Goal: Check status

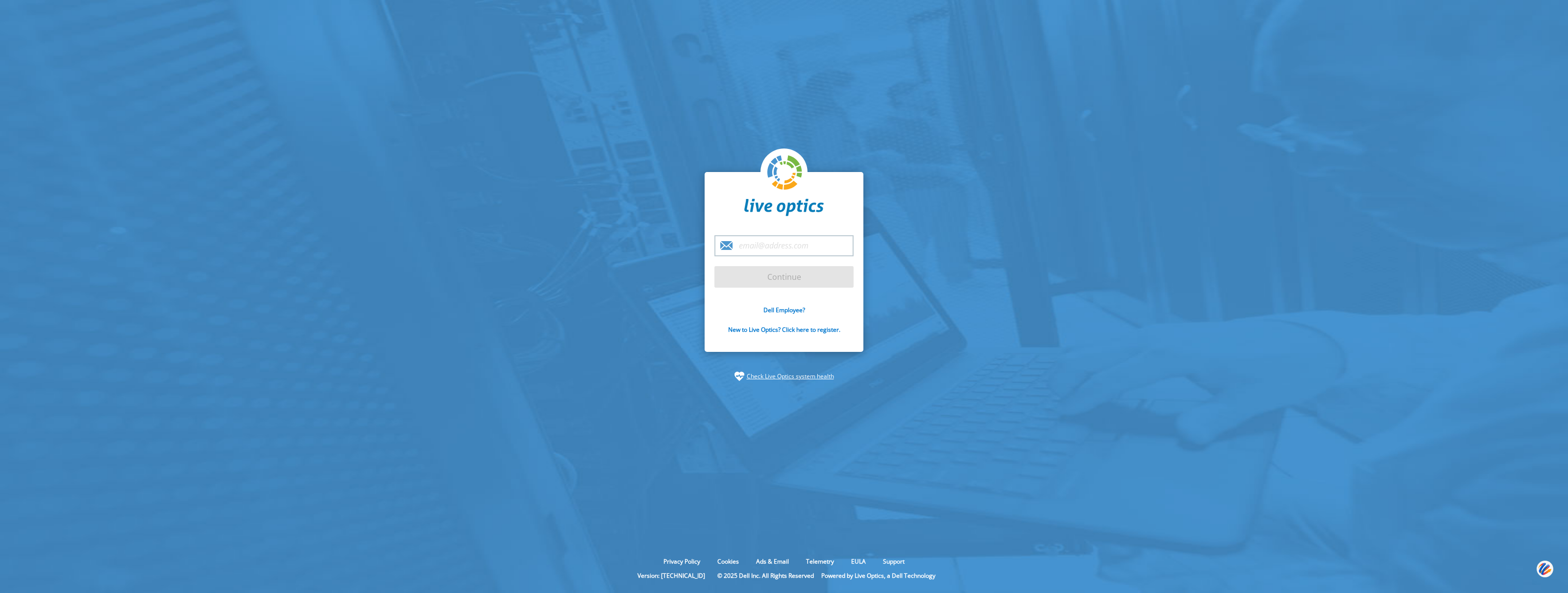
type input "[EMAIL_ADDRESS][DOMAIN_NAME]"
click at [819, 273] on input "Continue" at bounding box center [784, 277] width 139 height 22
drag, startPoint x: 824, startPoint y: 273, endPoint x: 818, endPoint y: 262, distance: 12.5
click at [829, 273] on input "Continue" at bounding box center [784, 277] width 139 height 22
click at [795, 277] on input "Continue" at bounding box center [784, 277] width 139 height 22
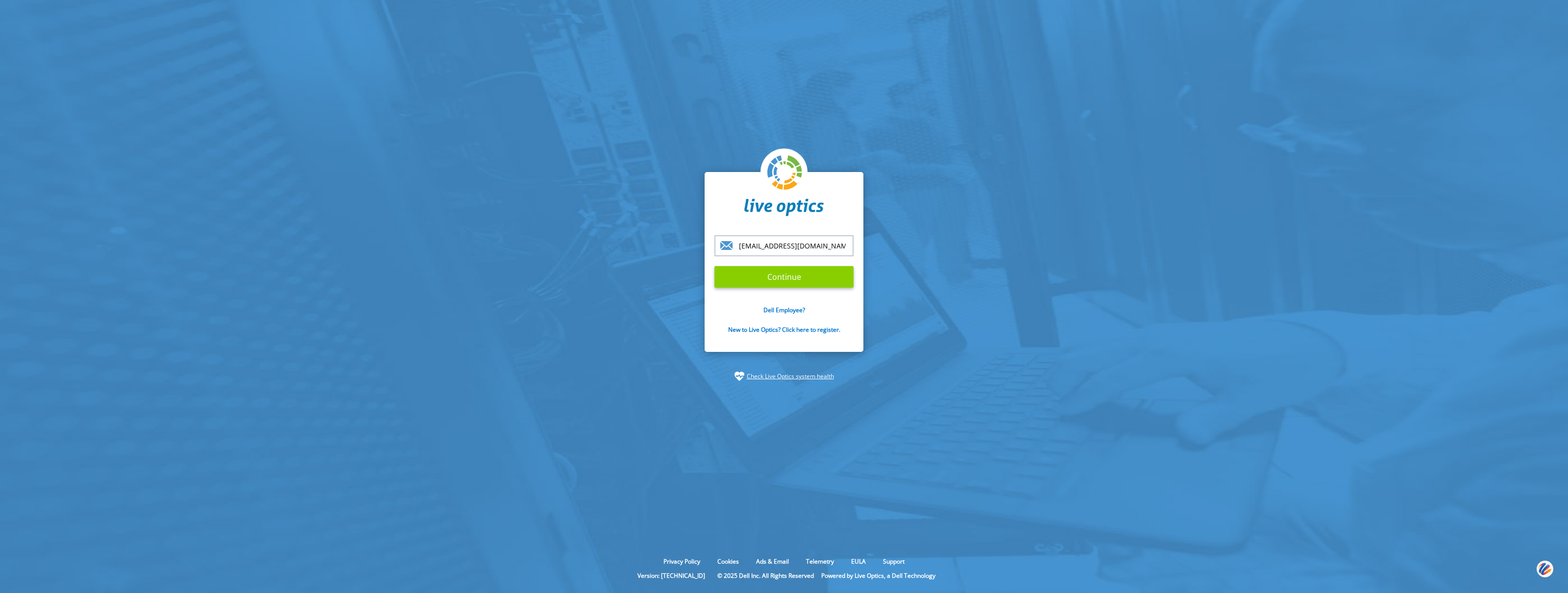
click at [777, 278] on input "Continue" at bounding box center [784, 277] width 139 height 22
click at [790, 275] on input "Continue" at bounding box center [784, 277] width 139 height 22
click at [790, 276] on input "Continue" at bounding box center [784, 277] width 139 height 22
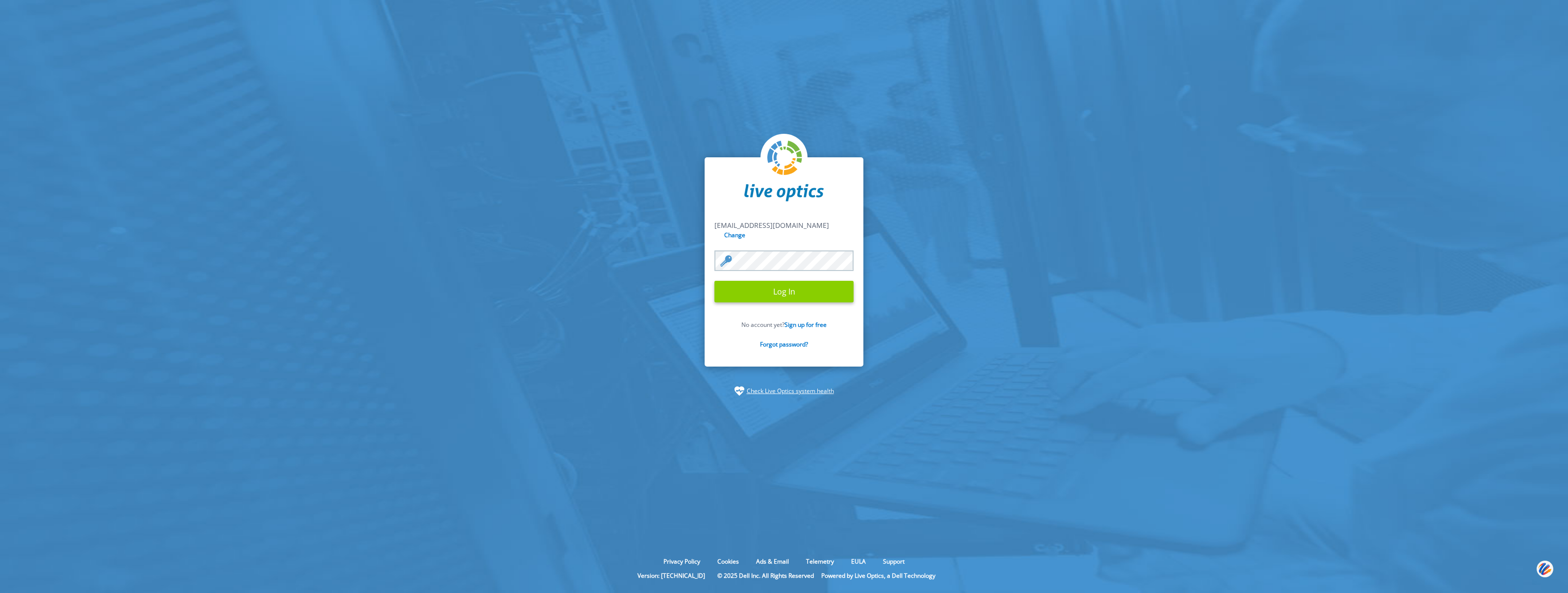
click at [805, 282] on input "Log In" at bounding box center [784, 291] width 139 height 22
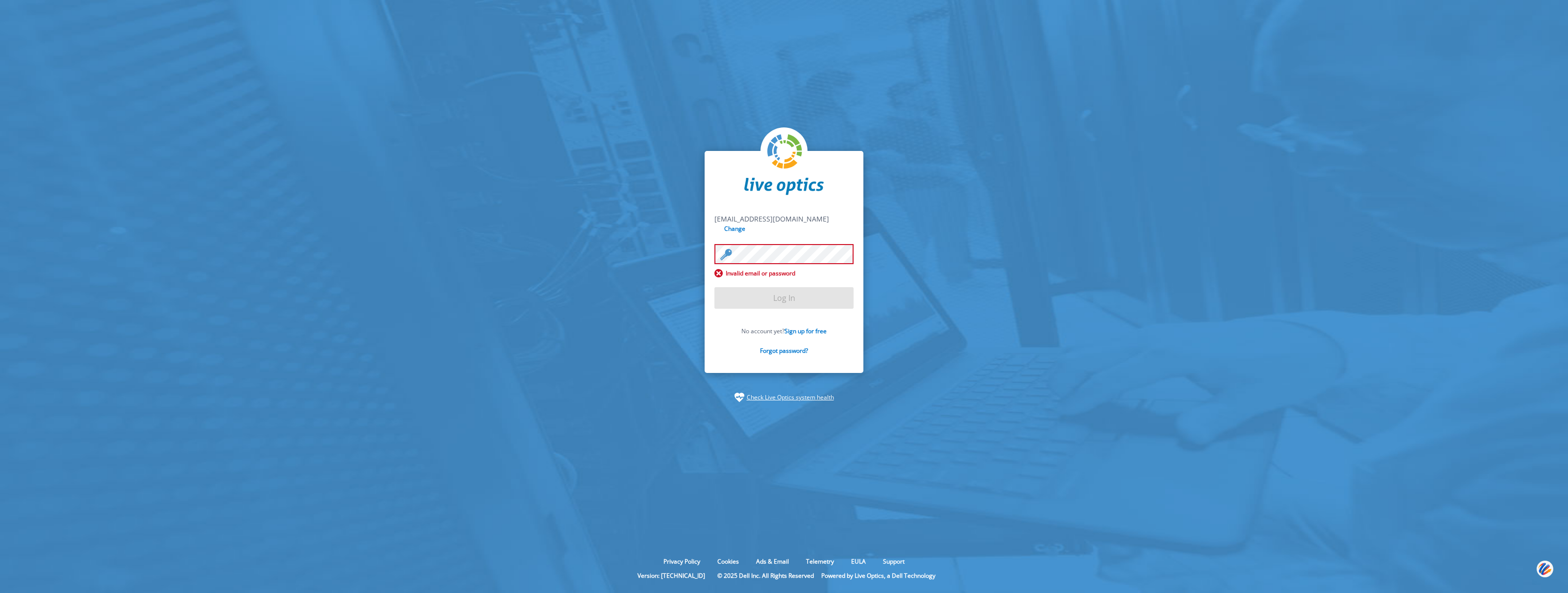
click at [758, 293] on form "sfoley@scalecomputing.com sfoley@scalecomputing.com Change Invalid email or pas…" at bounding box center [784, 289] width 139 height 152
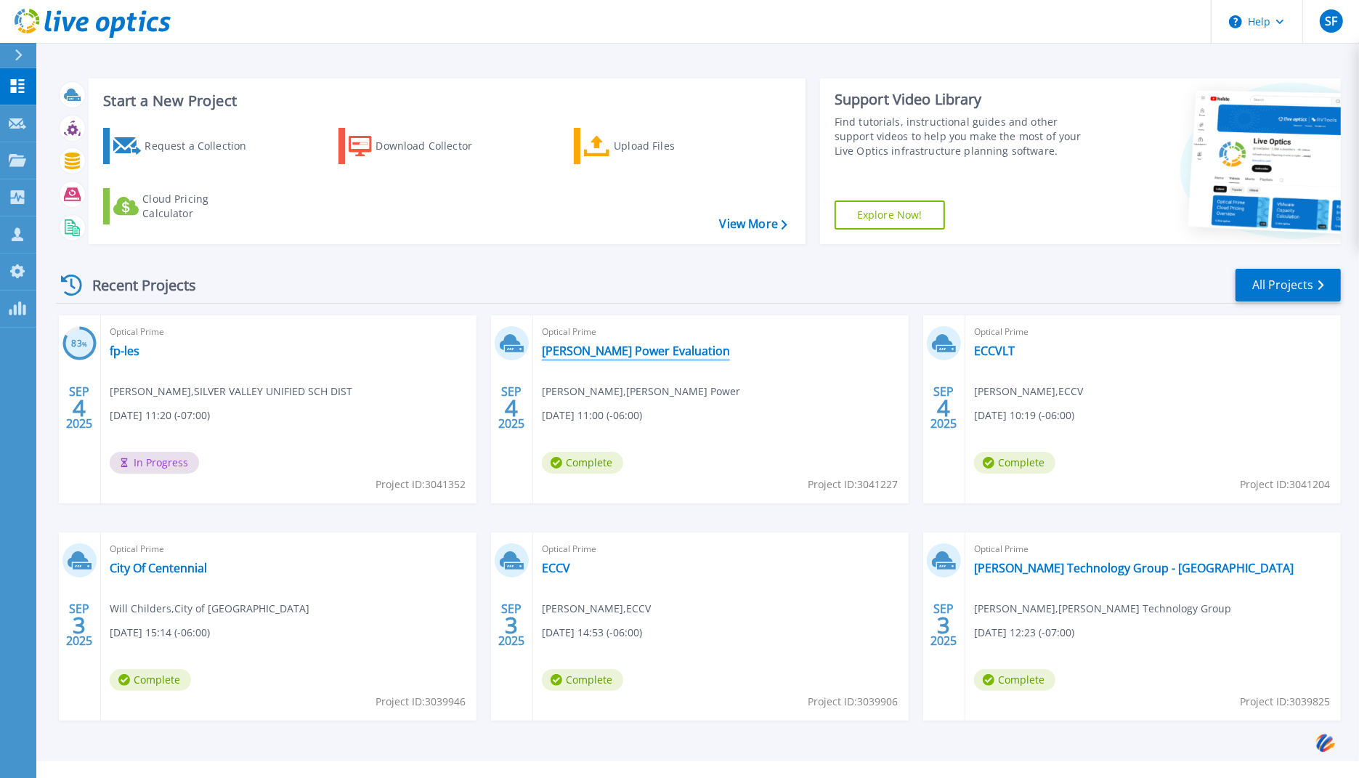
click at [614, 348] on link "Dixie Power Evaluation" at bounding box center [636, 350] width 188 height 15
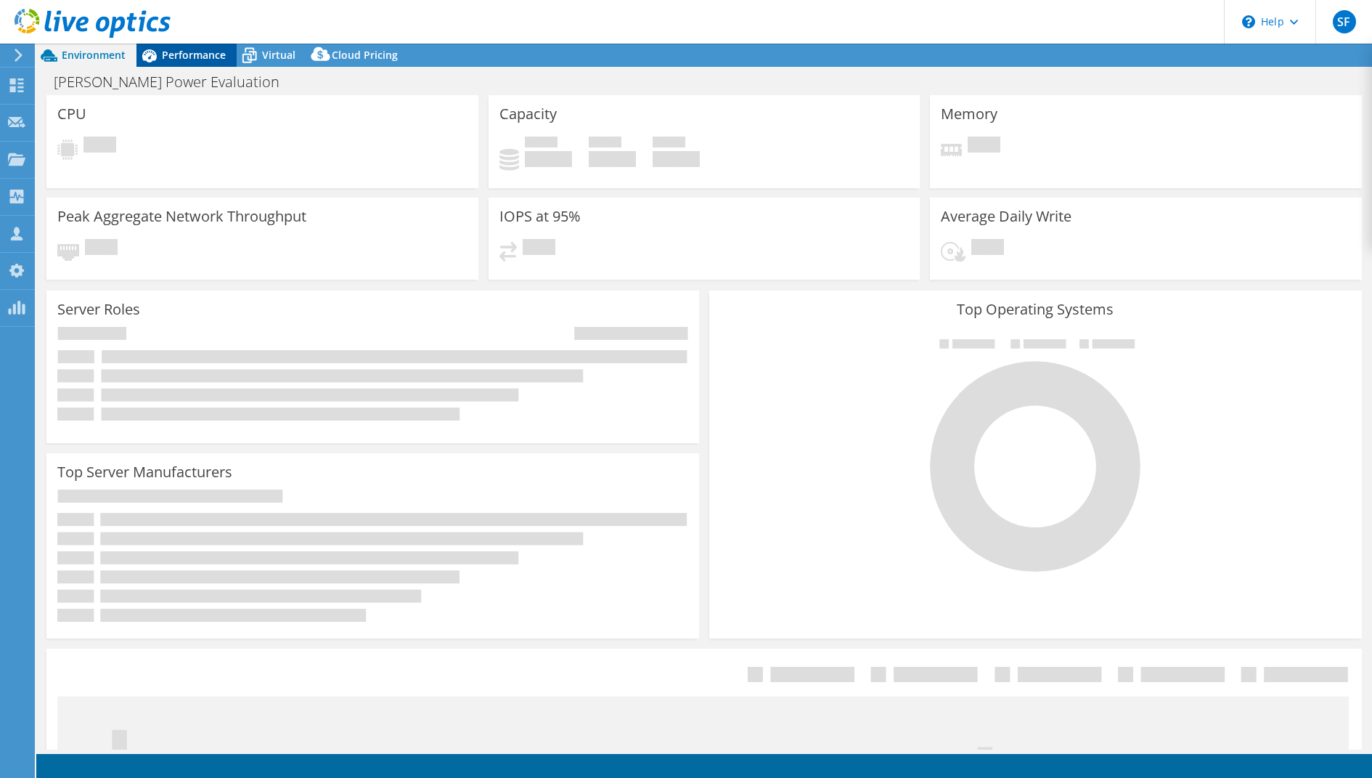
select select "USD"
click at [221, 60] on span "Performance" at bounding box center [194, 55] width 64 height 14
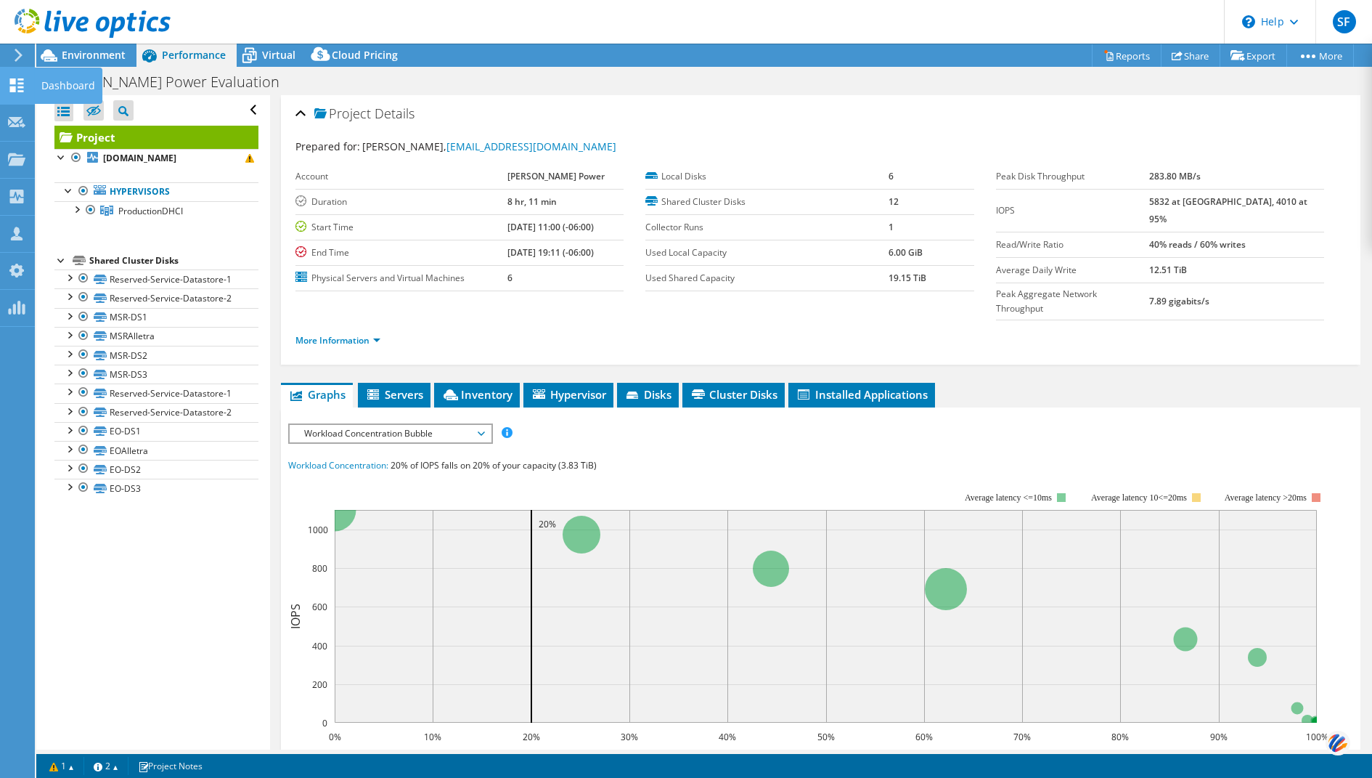
click at [15, 94] on div at bounding box center [16, 87] width 17 height 16
